Goal: Task Accomplishment & Management: Use online tool/utility

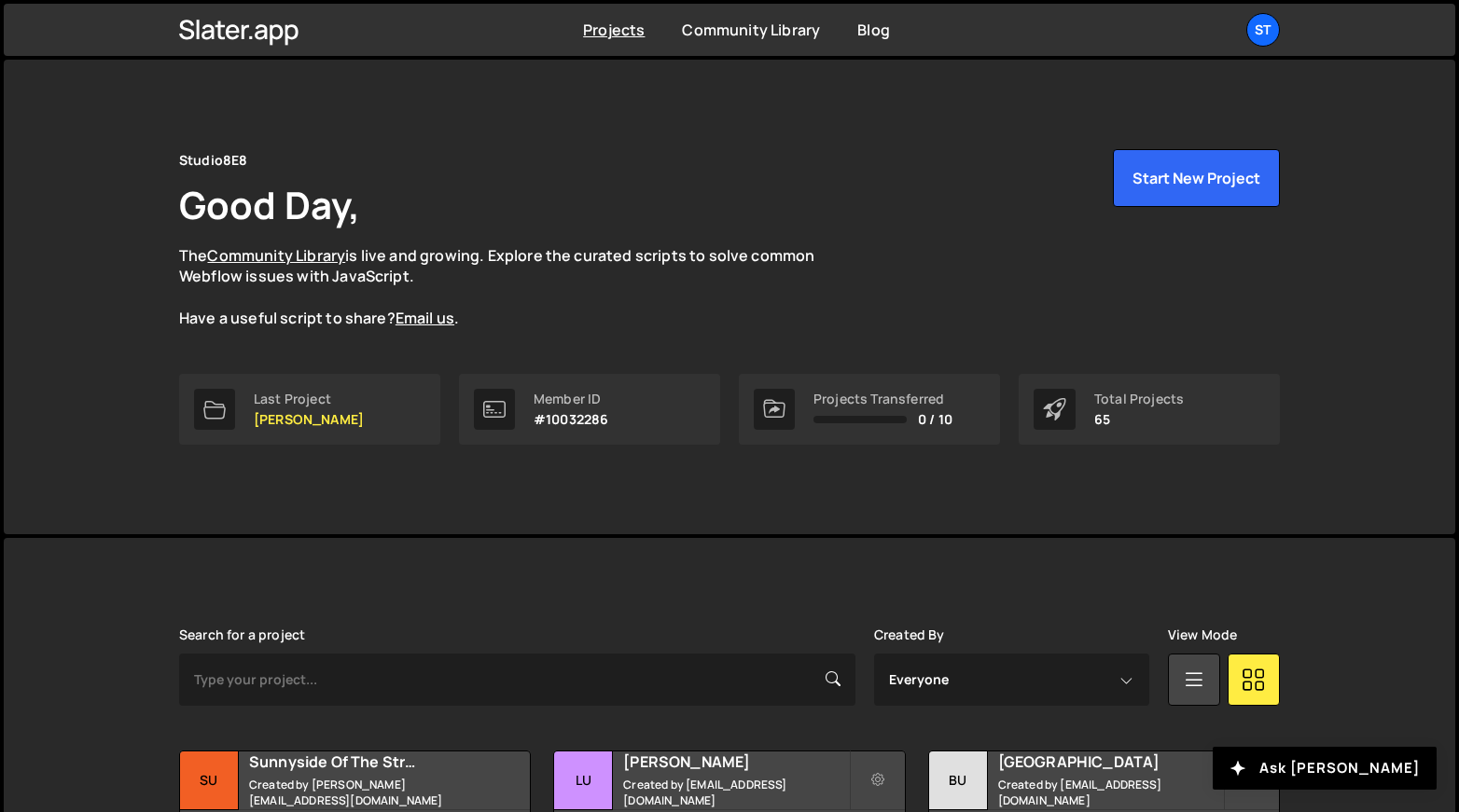
scroll to position [554, 0]
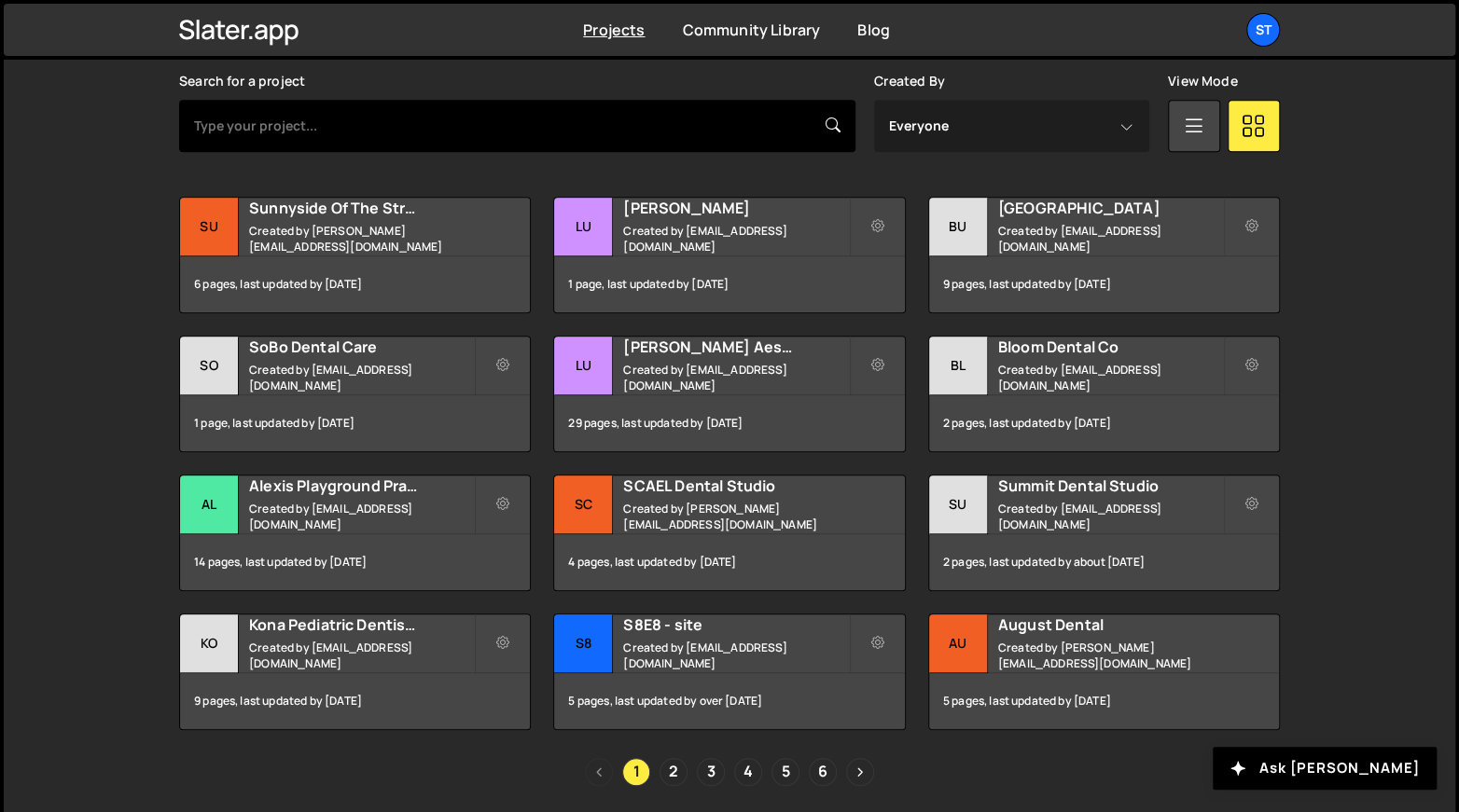
click at [600, 134] on input "text" at bounding box center [517, 126] width 677 height 52
type input "summ"
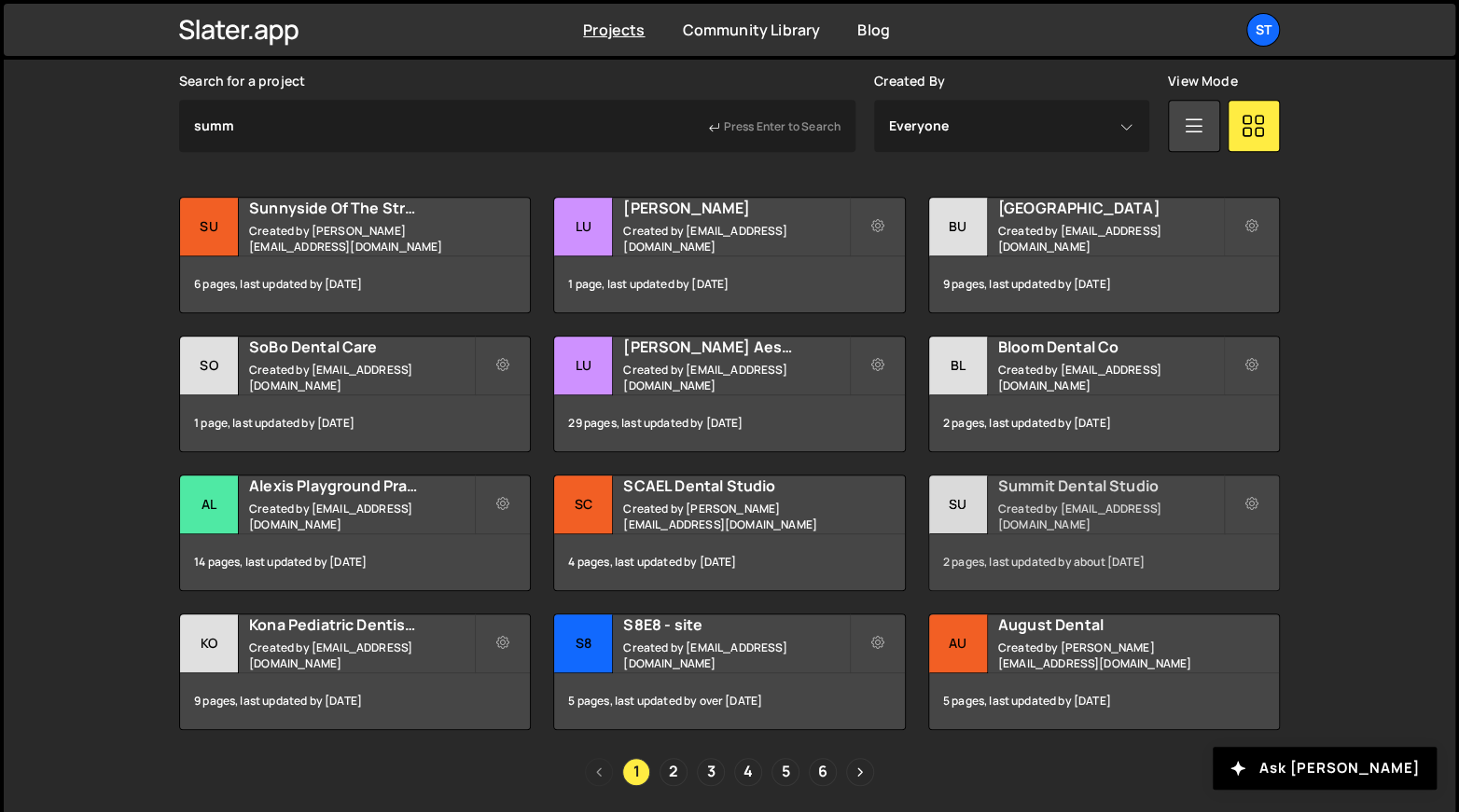
click at [1049, 496] on h2 "Summit Dental Studio" at bounding box center [1110, 485] width 225 height 21
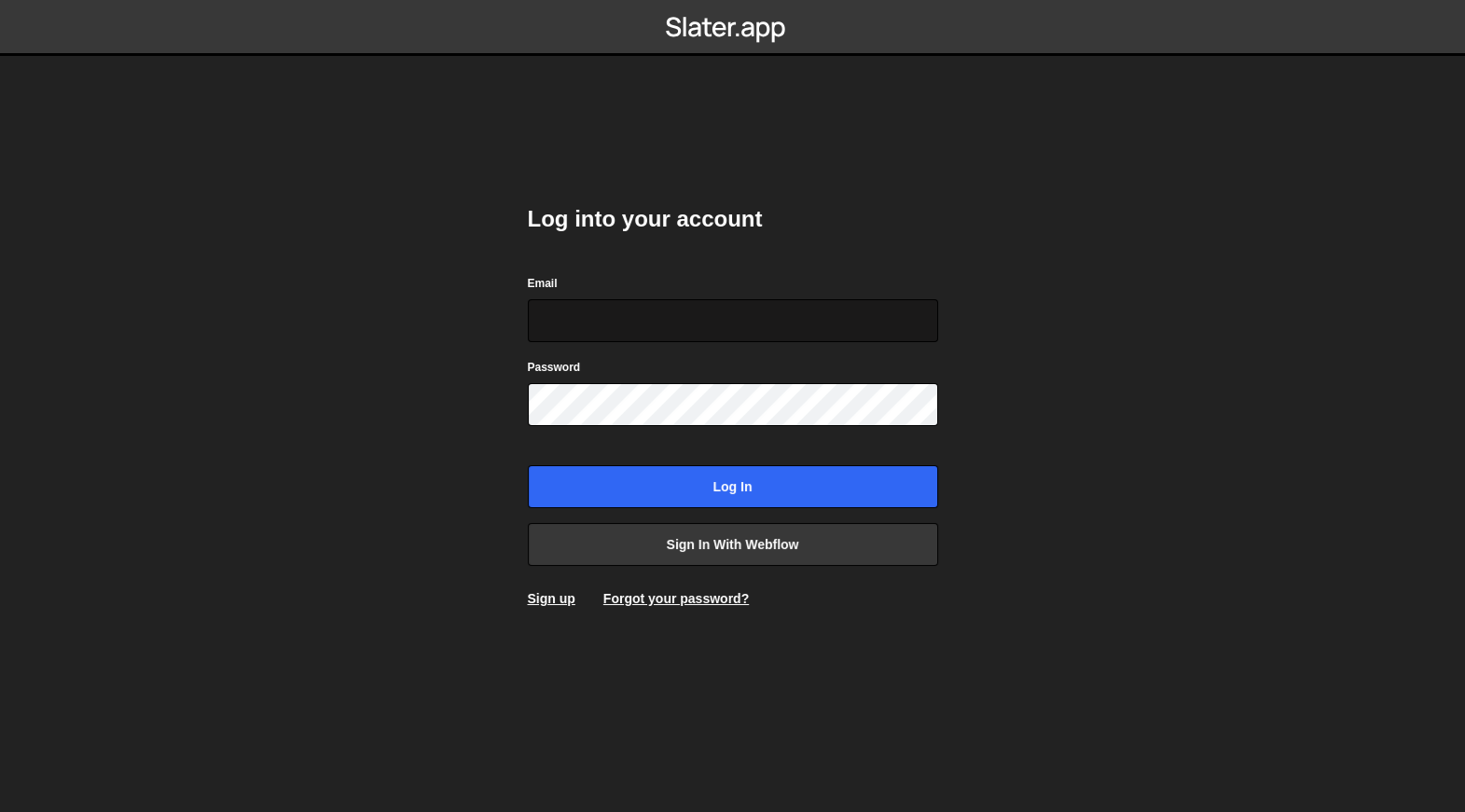
click at [725, 325] on input "Email" at bounding box center [733, 320] width 410 height 43
type input "[EMAIL_ADDRESS][DOMAIN_NAME]"
click at [528, 465] on input "Log in" at bounding box center [733, 486] width 410 height 43
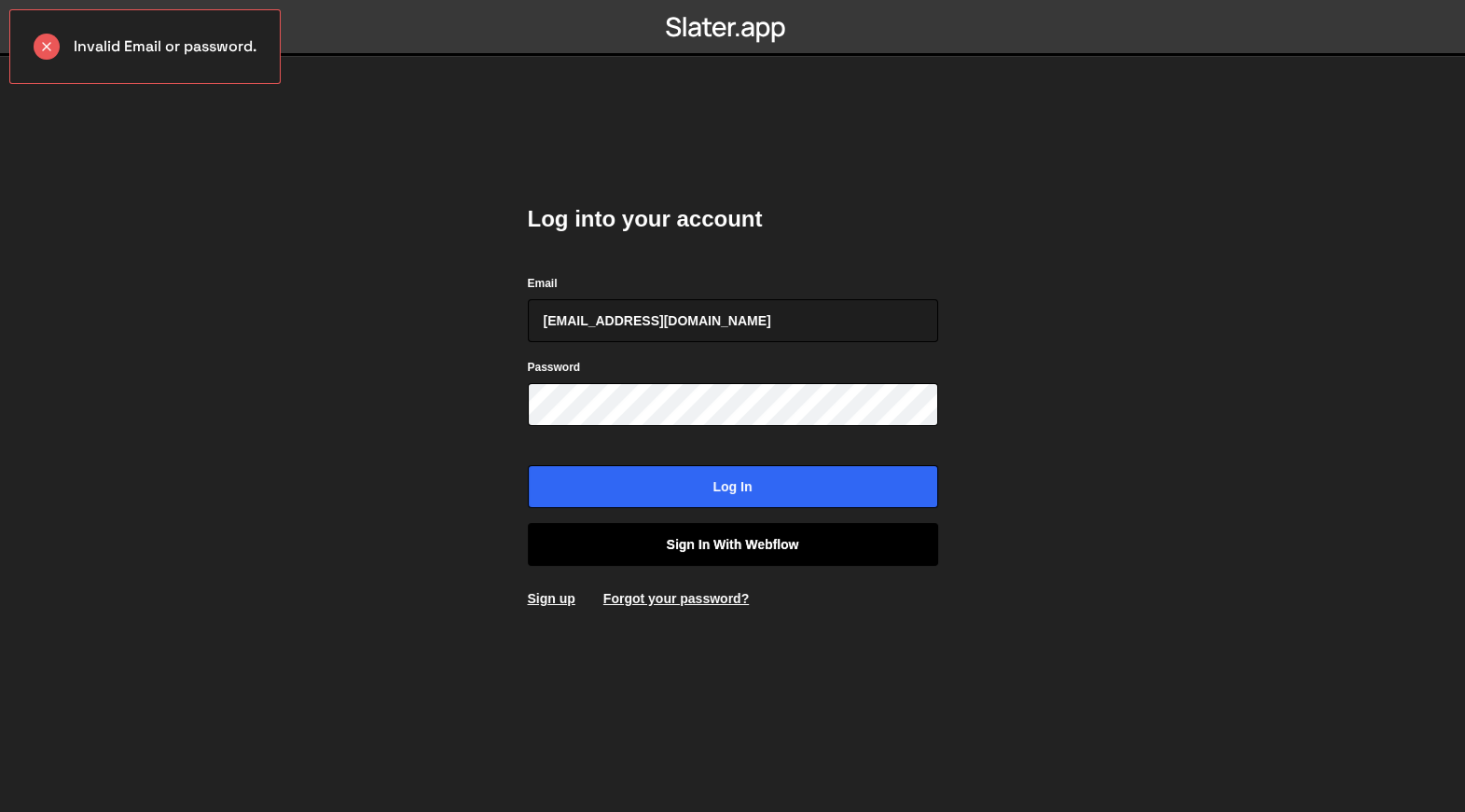
click at [706, 537] on link "Sign in with Webflow" at bounding box center [733, 544] width 410 height 43
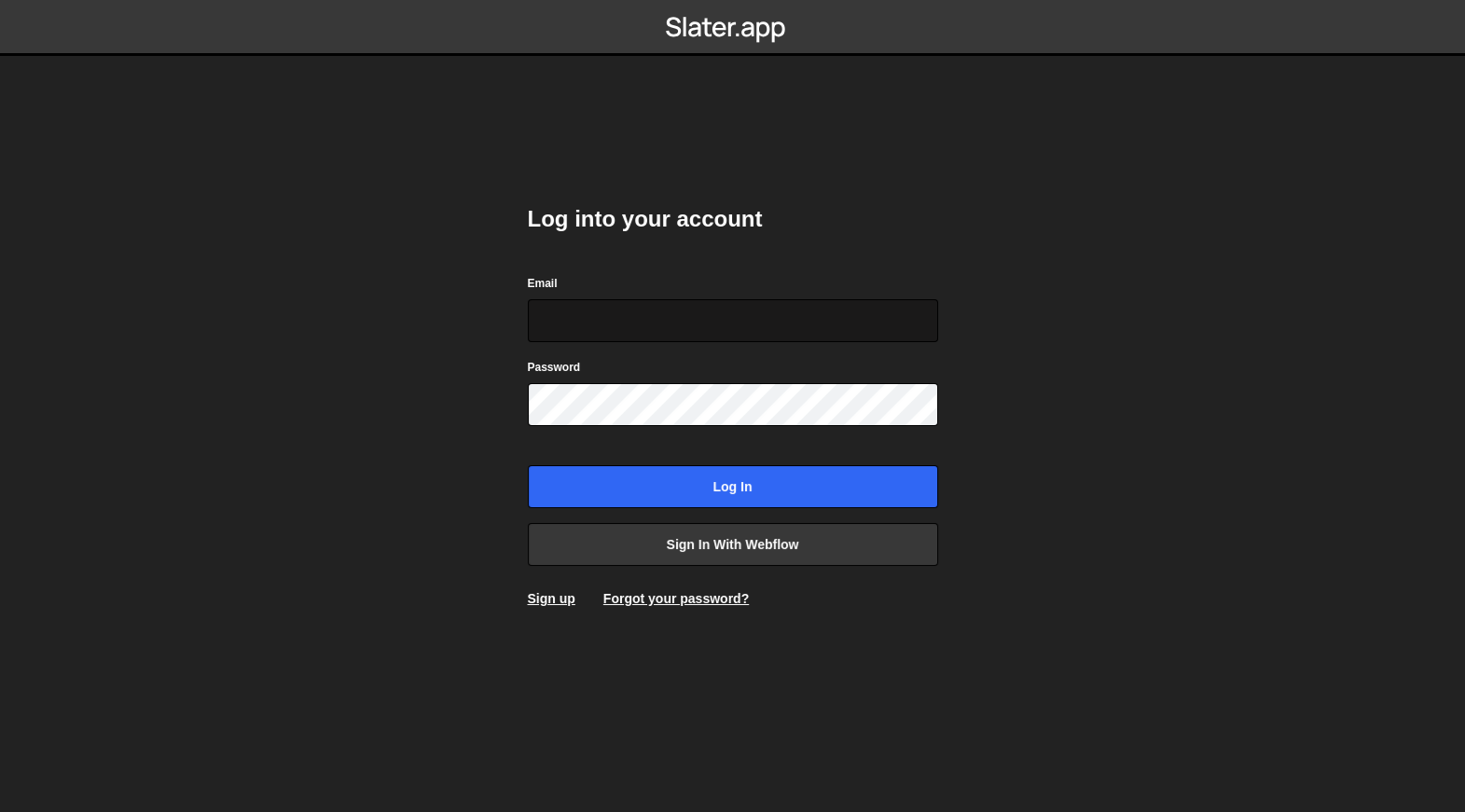
click at [696, 307] on input "Email" at bounding box center [733, 320] width 410 height 43
type input "alexis@s8e8.com"
click at [528, 465] on input "Log in" at bounding box center [733, 486] width 410 height 43
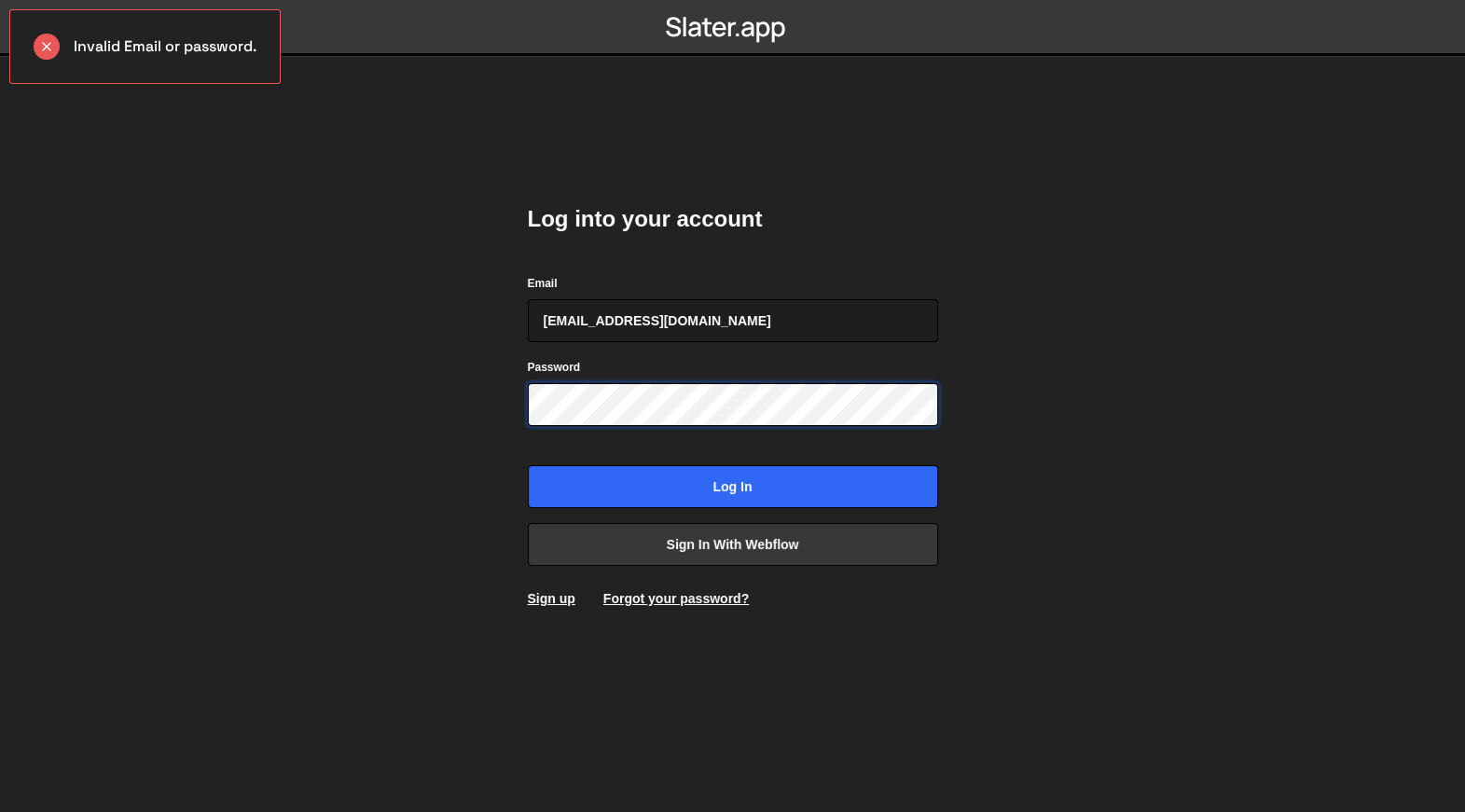
click at [528, 465] on input "Log in" at bounding box center [733, 486] width 410 height 43
click at [681, 321] on input "[EMAIL_ADDRESS][DOMAIN_NAME]" at bounding box center [733, 320] width 410 height 43
click at [528, 465] on input "Log in" at bounding box center [733, 486] width 410 height 43
click at [921, 404] on keeper-lock "Open Keeper Popup" at bounding box center [919, 404] width 23 height 23
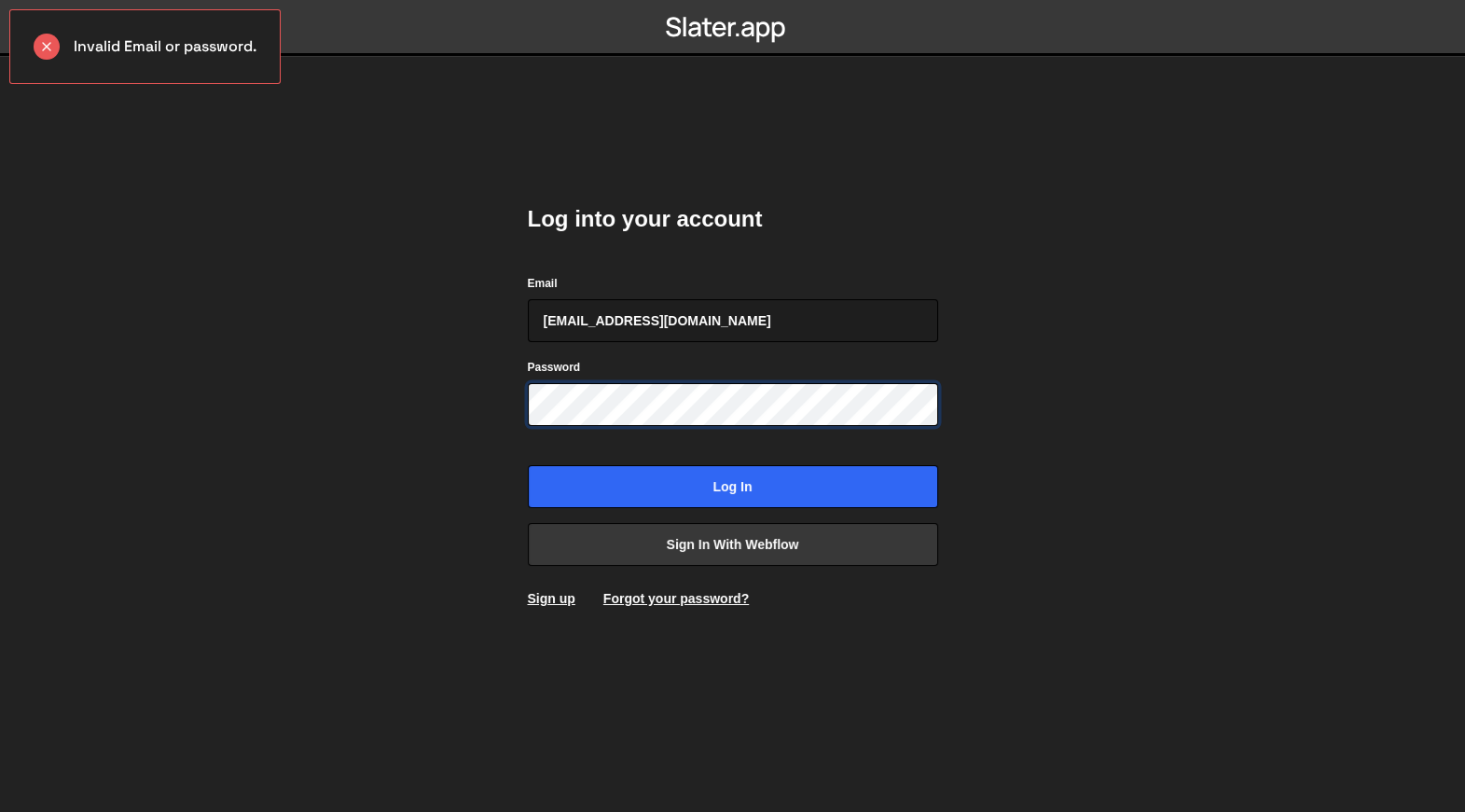
click at [528, 465] on input "Log in" at bounding box center [733, 486] width 410 height 43
click at [718, 598] on link "Forgot your password?" at bounding box center [676, 598] width 146 height 15
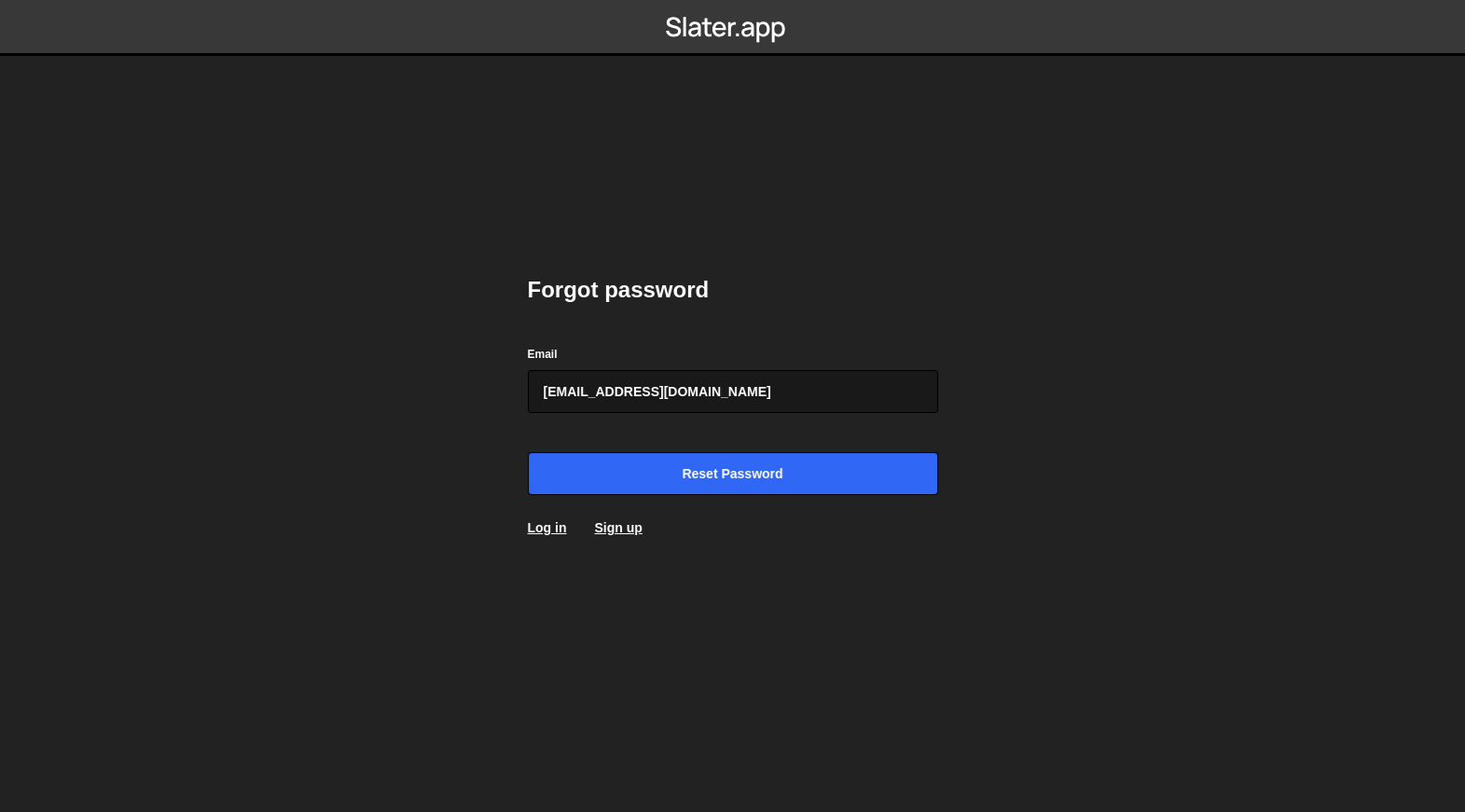
type input "[EMAIL_ADDRESS][DOMAIN_NAME]"
click at [528, 453] on input "Reset password" at bounding box center [733, 473] width 410 height 43
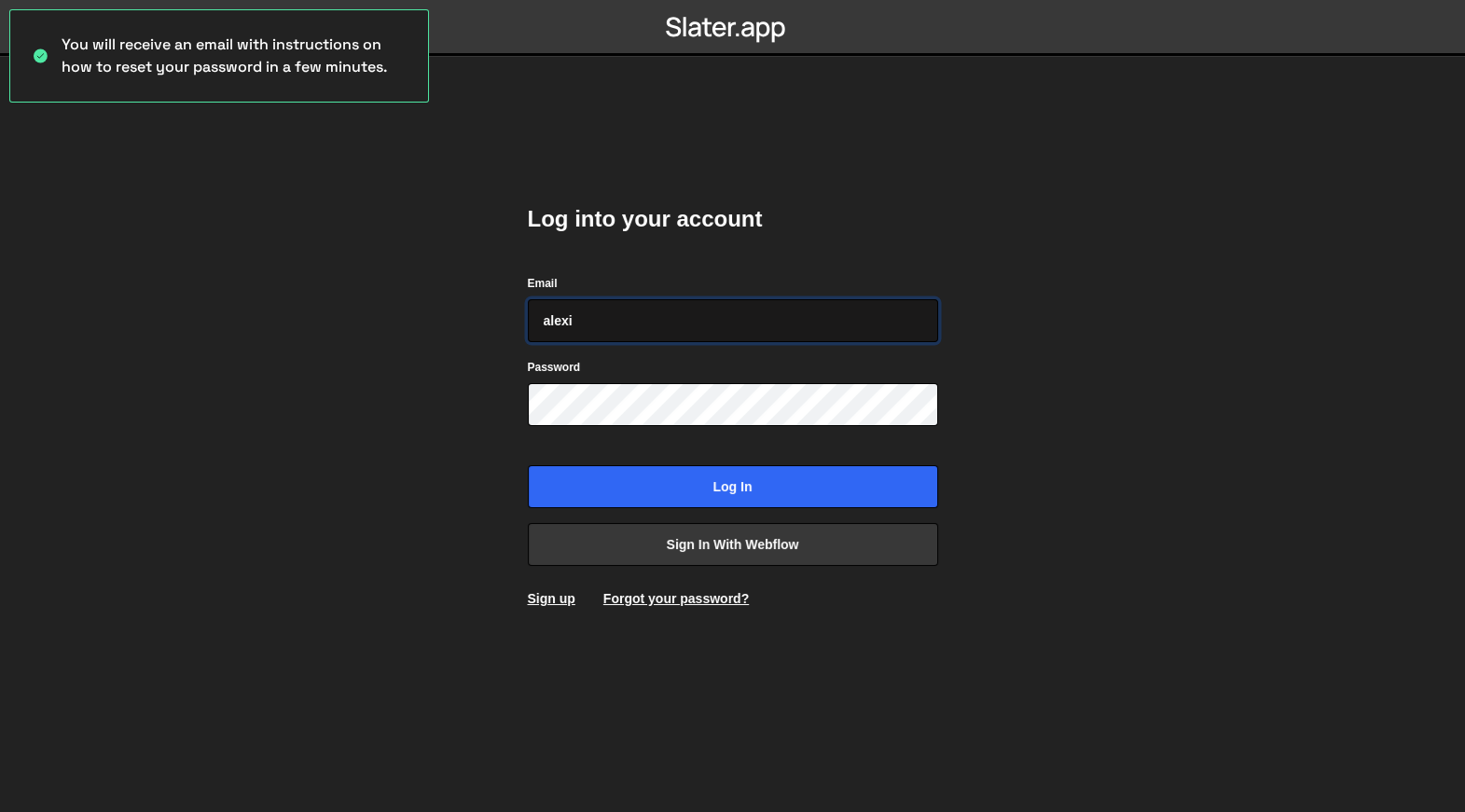
type input "alexis"
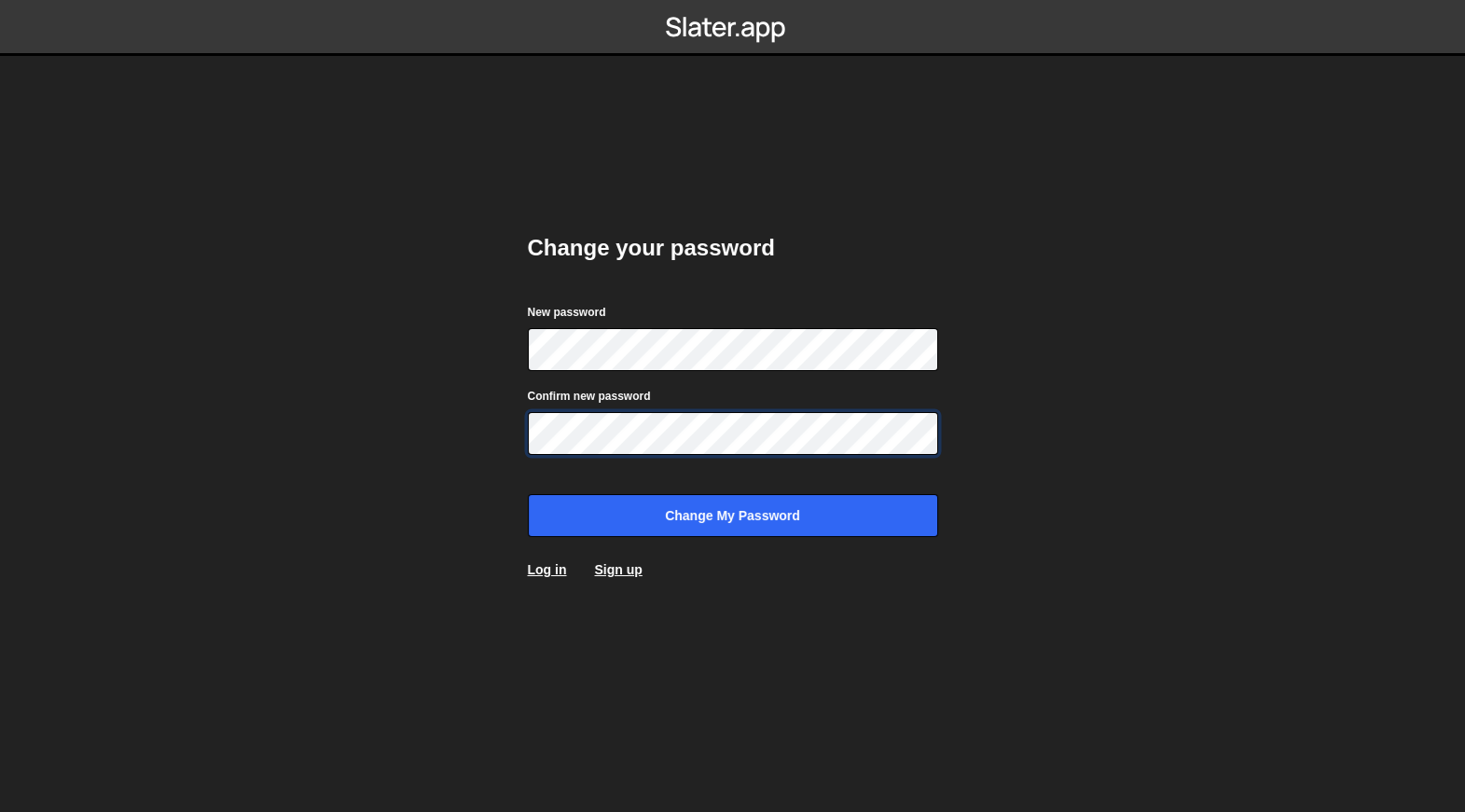
click at [528, 494] on input "Change my password" at bounding box center [733, 515] width 410 height 43
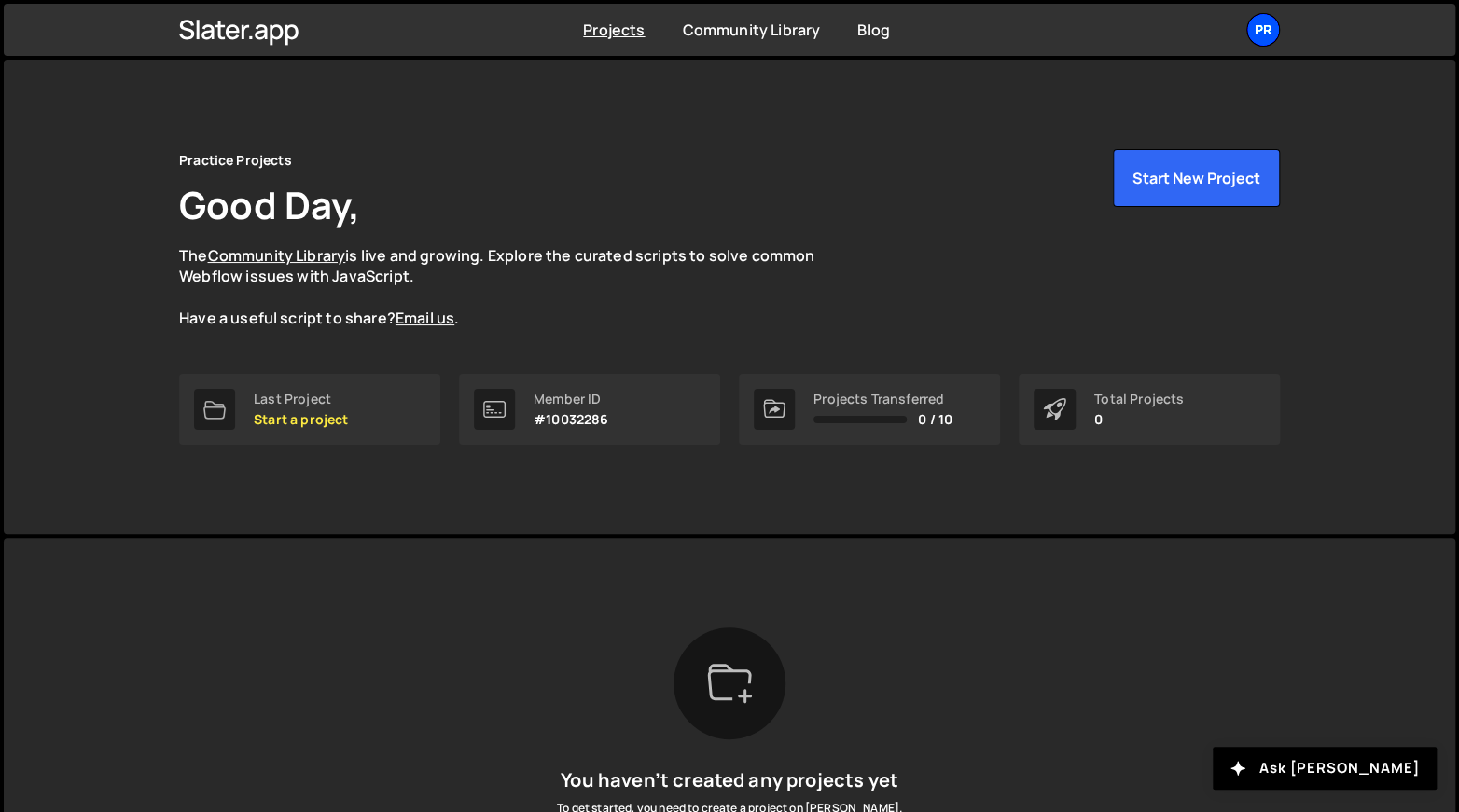
click at [1250, 30] on div "Pr" at bounding box center [1263, 30] width 34 height 34
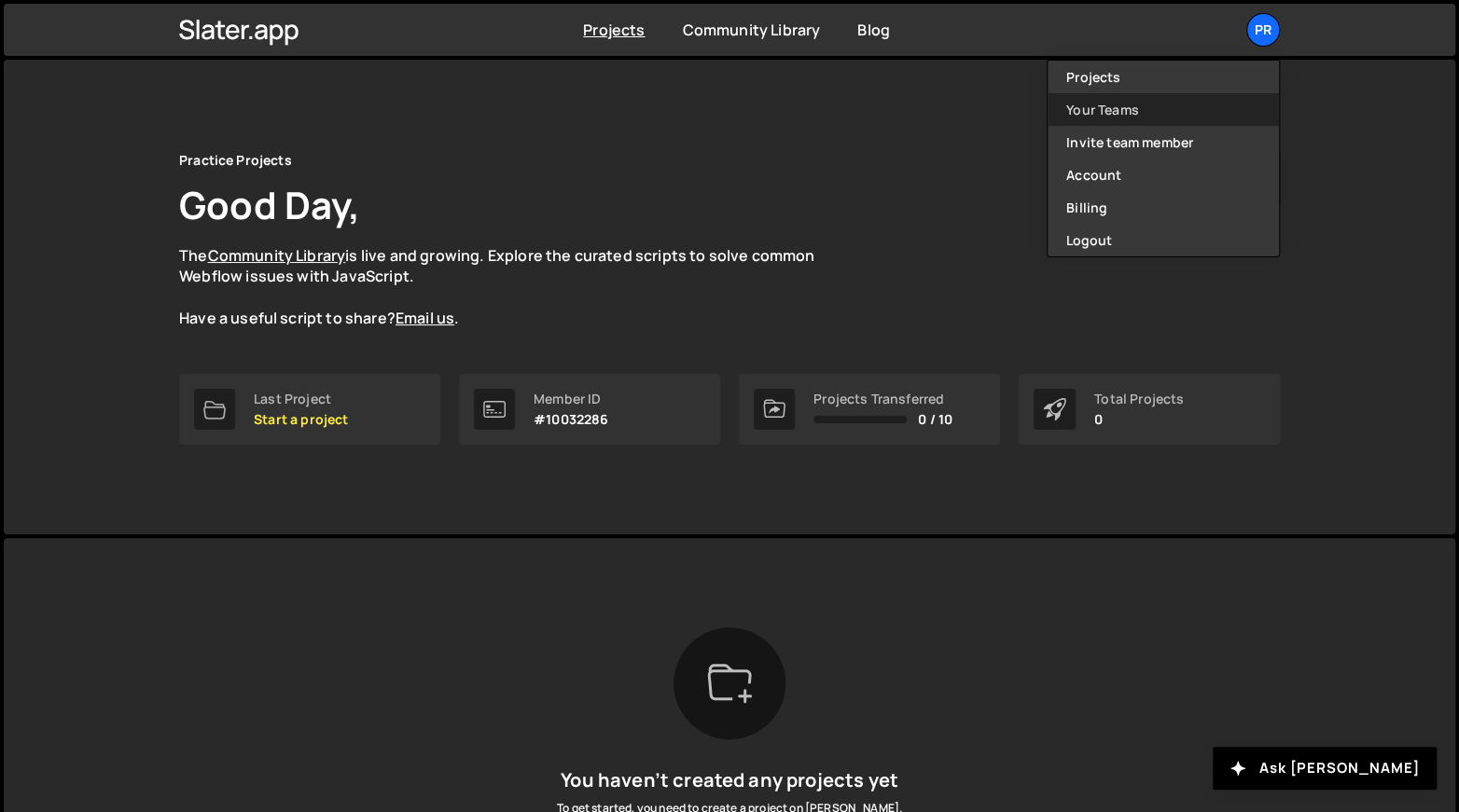
click at [1135, 110] on link "Your Teams" at bounding box center [1164, 109] width 232 height 33
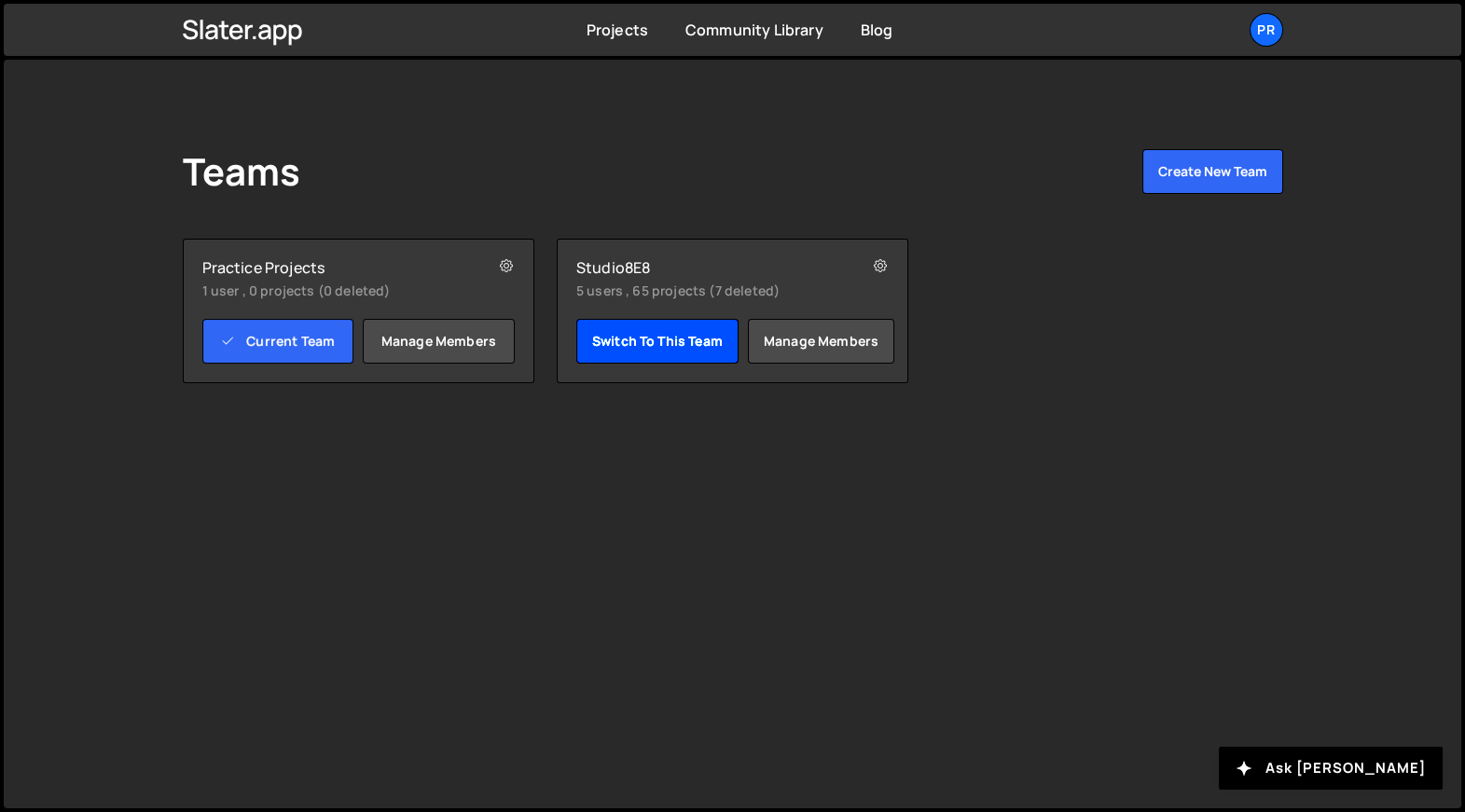
click at [641, 354] on link "Switch to this team" at bounding box center [658, 341] width 162 height 45
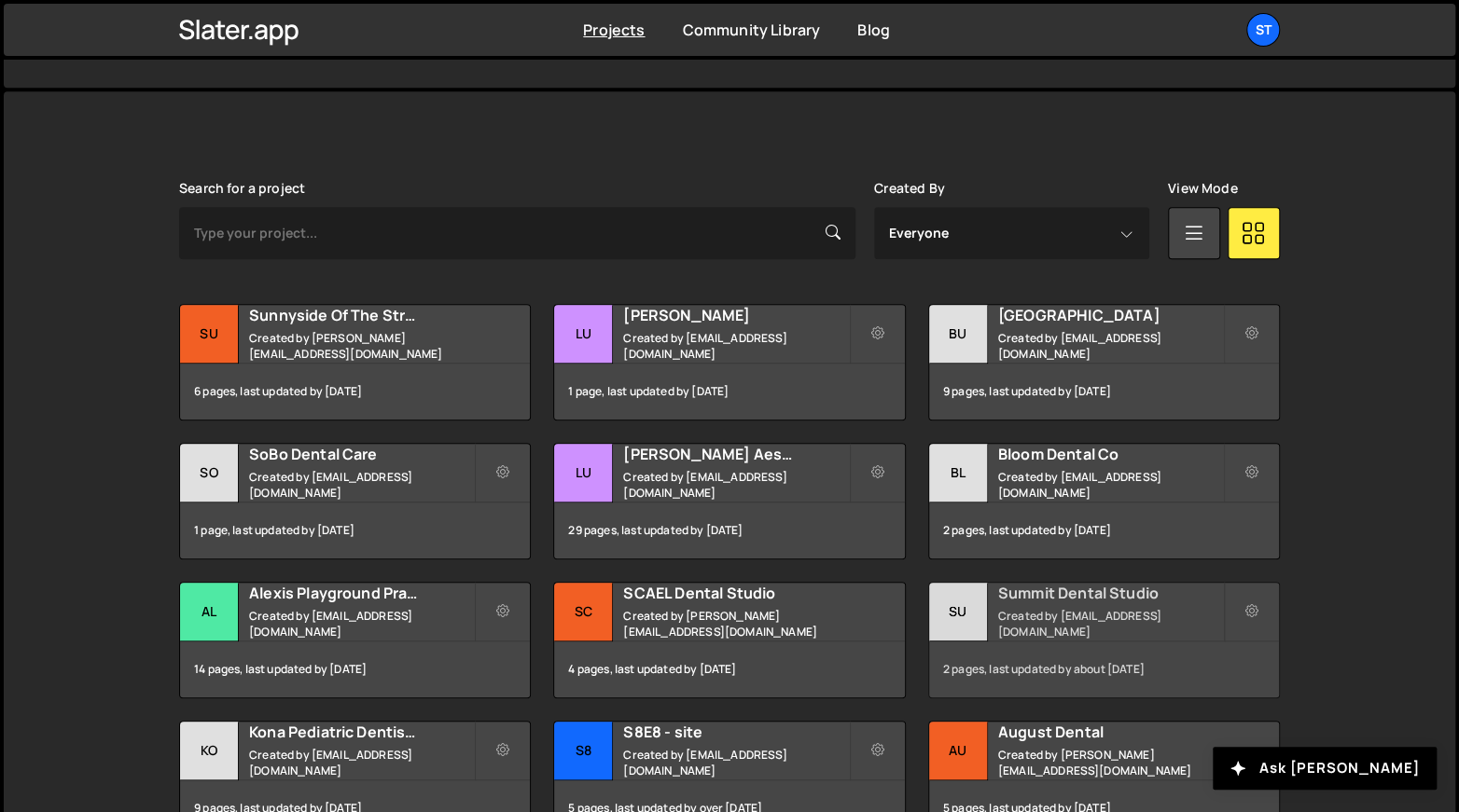
scroll to position [468, 0]
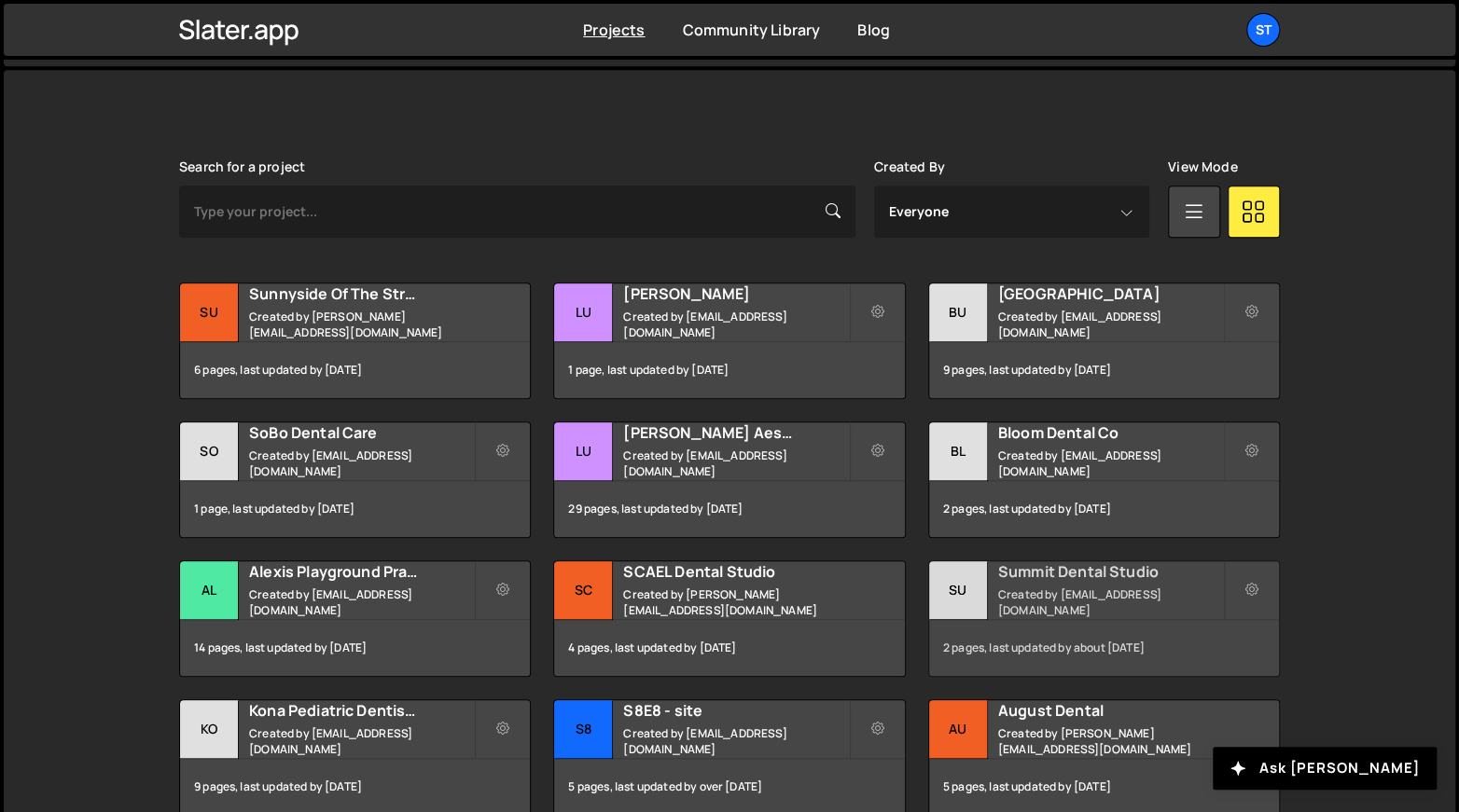
click at [1004, 576] on h2 "Summit Dental Studio" at bounding box center [1110, 571] width 225 height 21
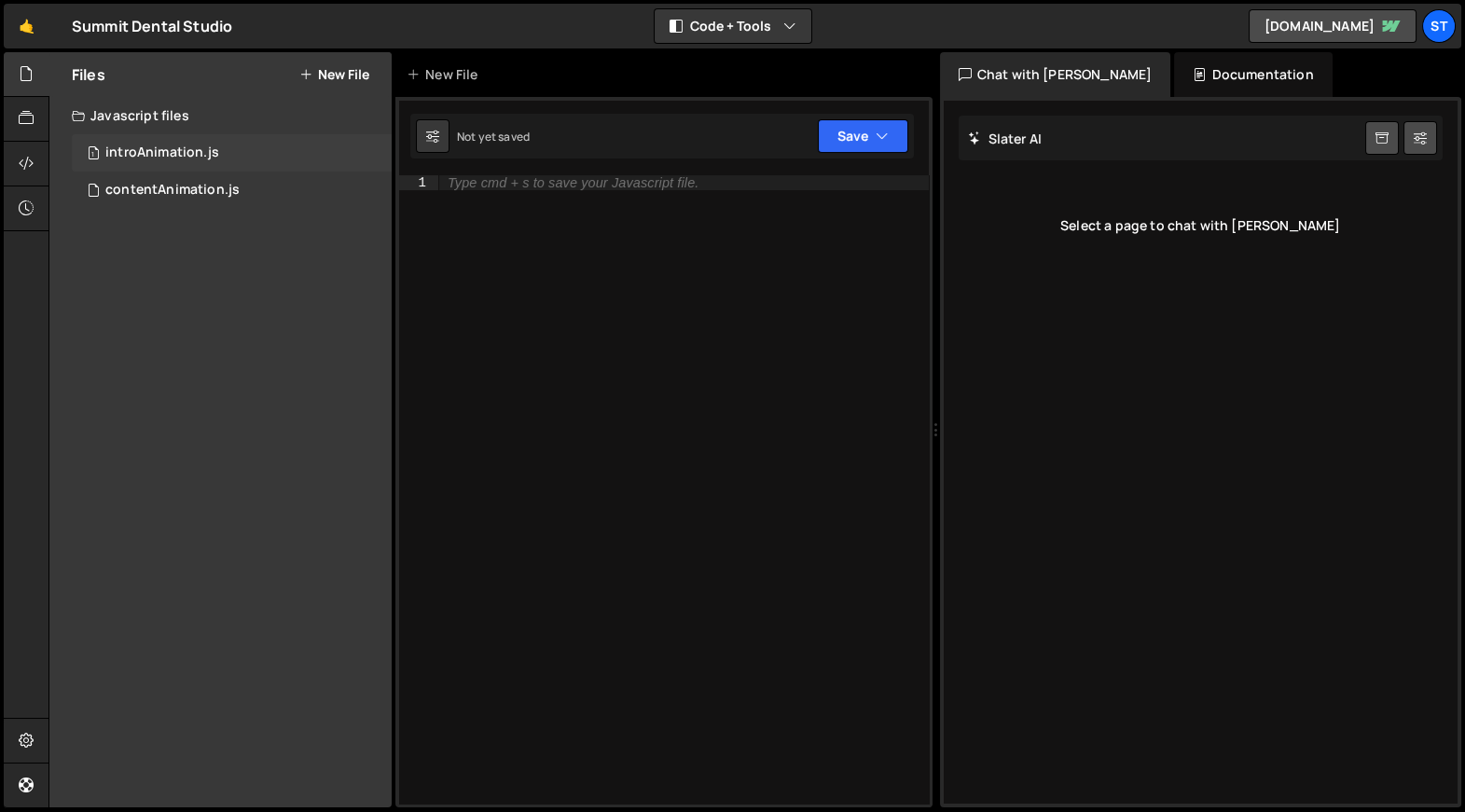
click at [230, 143] on div "1 introAnimation.js 0" at bounding box center [232, 153] width 320 height 38
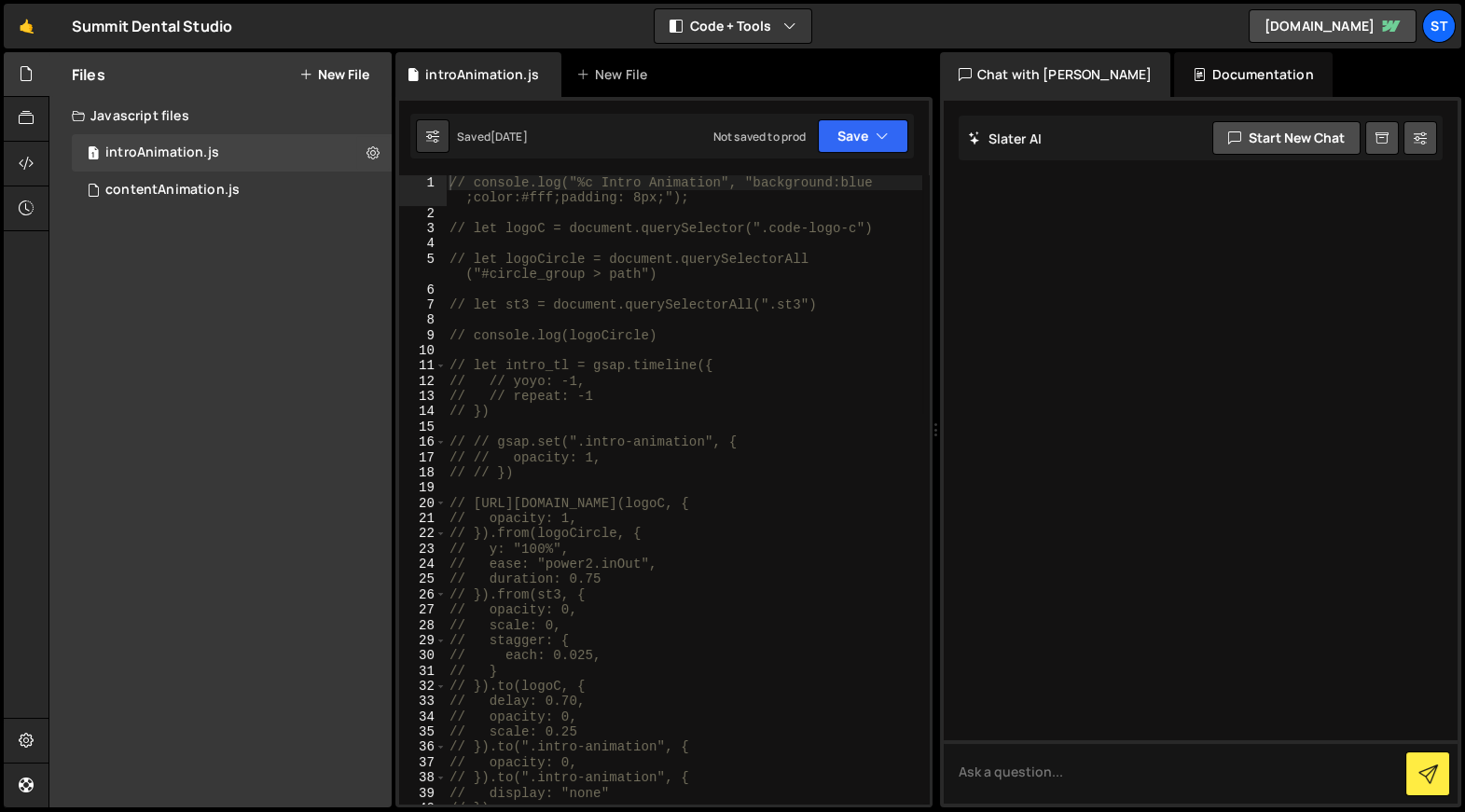
scroll to position [363, 0]
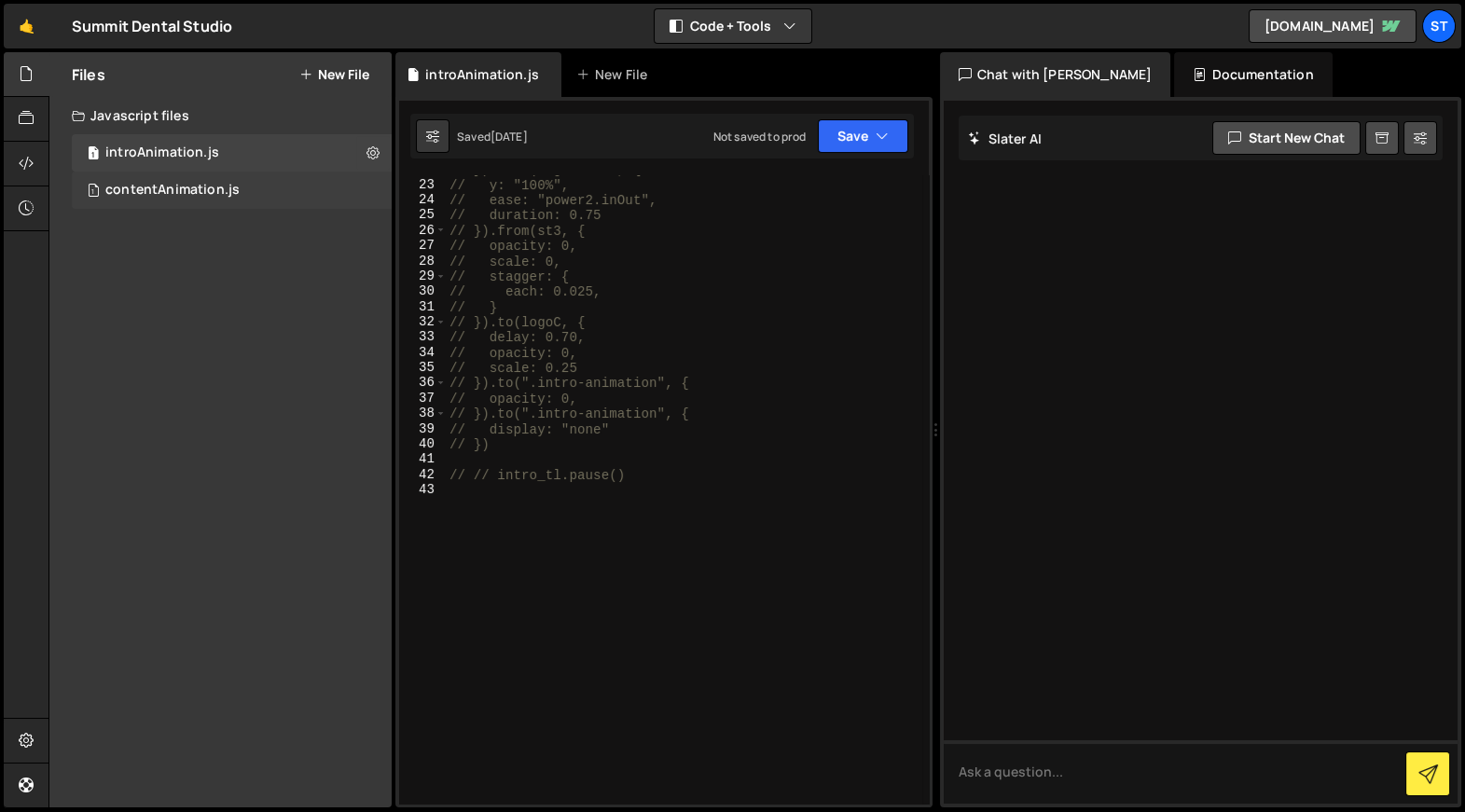
click at [109, 180] on div "1 contentAnimation.js 0" at bounding box center [232, 190] width 320 height 38
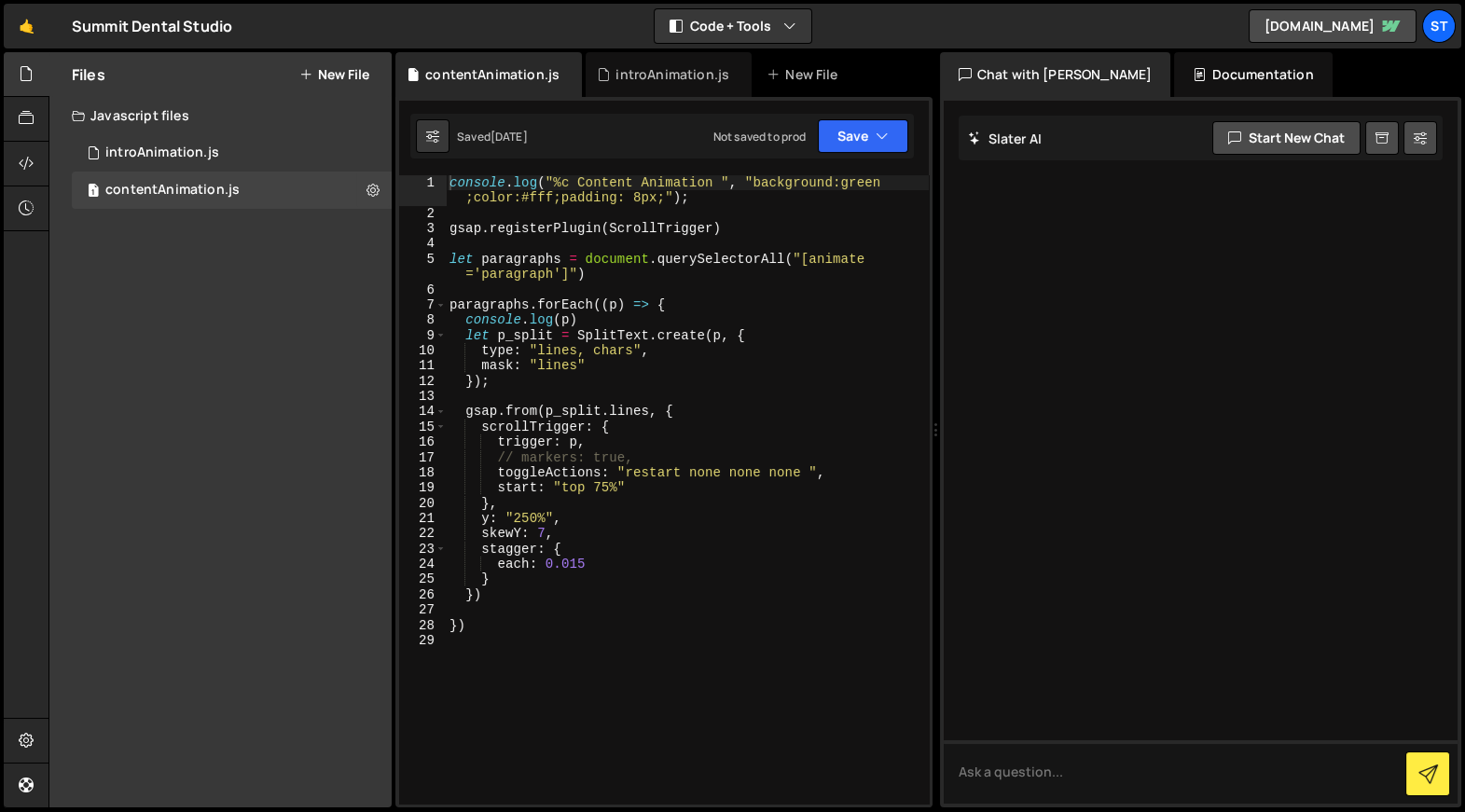
scroll to position [0, 0]
type textarea "scrollTrigger: {"
click at [652, 420] on div "console . log ( "%c Content Animation " , "background:green ;color:#fff;padding…" at bounding box center [687, 513] width 483 height 675
click at [835, 142] on button "Save" at bounding box center [863, 137] width 90 height 34
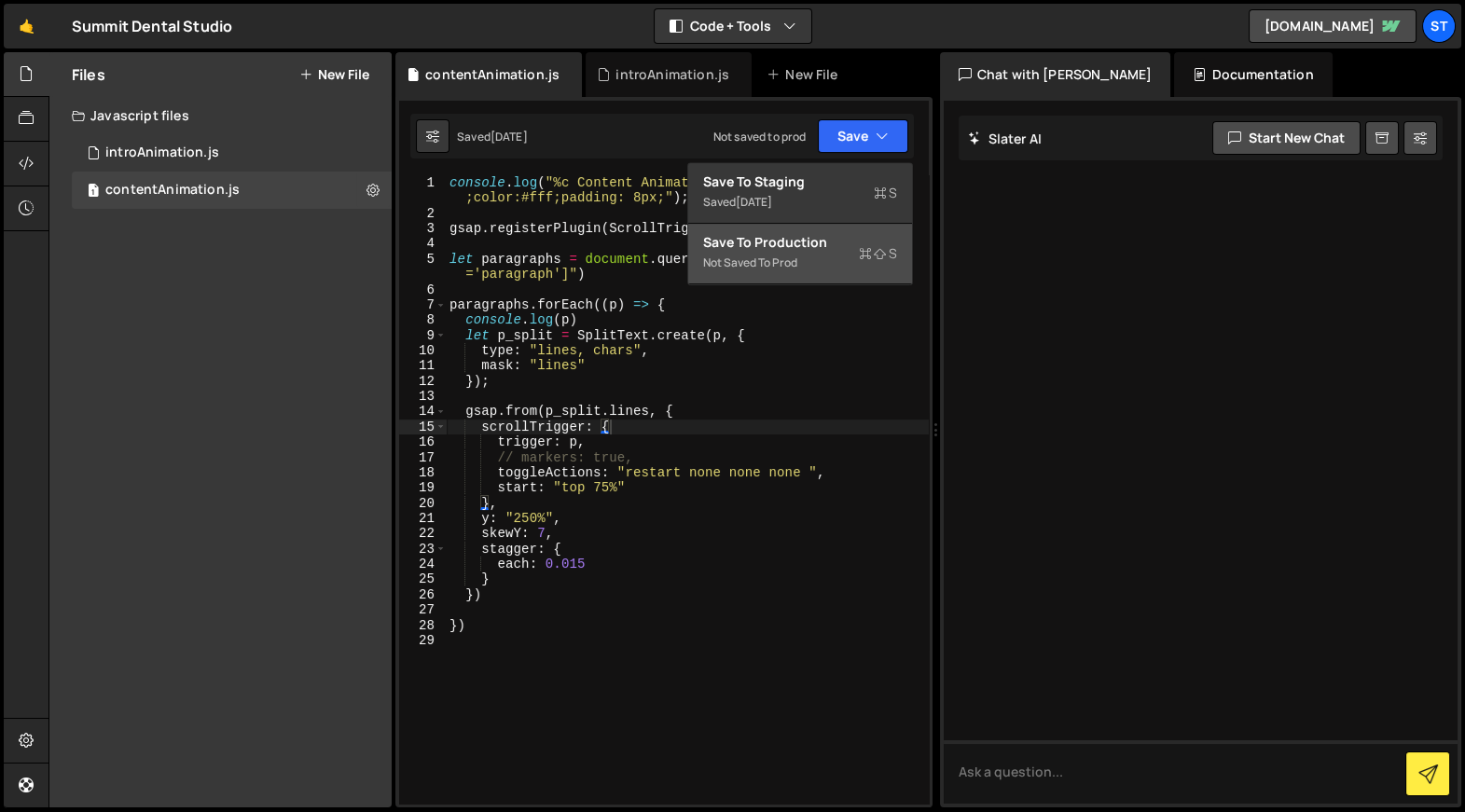
click at [810, 243] on div "Save to Production S" at bounding box center [800, 242] width 194 height 19
